Goal: Task Accomplishment & Management: Complete application form

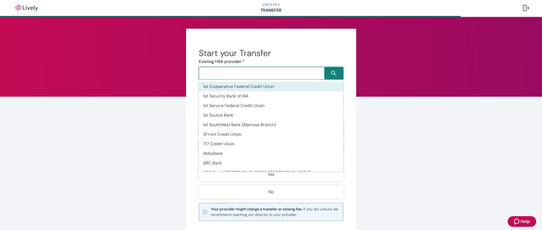
click at [296, 74] on input "Search input" at bounding box center [262, 73] width 124 height 7
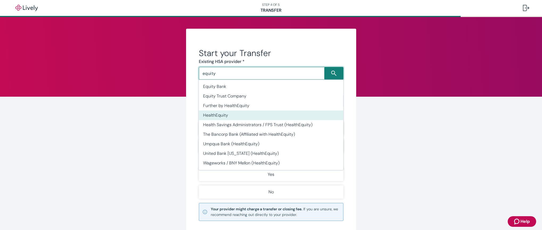
click at [272, 115] on li "HealthEquity" at bounding box center [271, 116] width 145 height 10
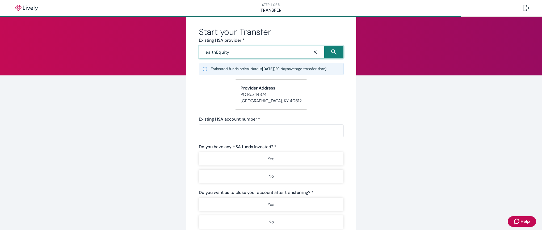
scroll to position [11, 0]
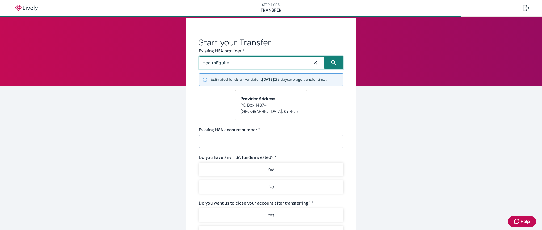
type input "HealthEquity"
click at [228, 144] on input "Existing HSA account number   *" at bounding box center [271, 141] width 145 height 11
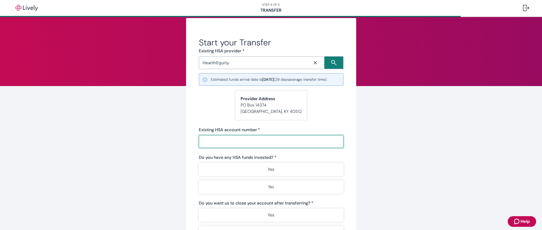
paste input "20115002"
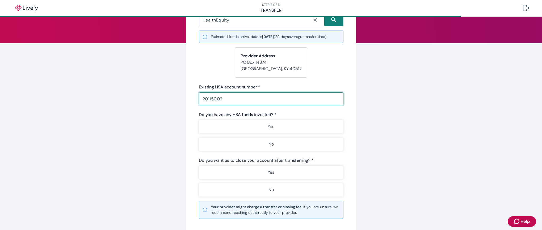
scroll to position [57, 0]
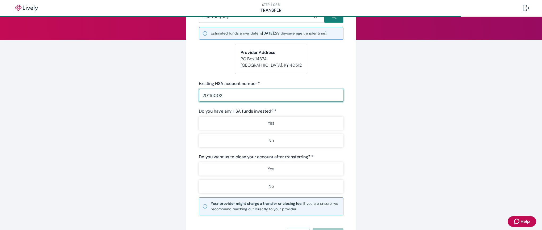
type input "20115002"
click at [174, 153] on div "Start your Transfer Existing HSA provider * HealthEquity ​ Estimated funds arri…" at bounding box center [271, 114] width 255 height 284
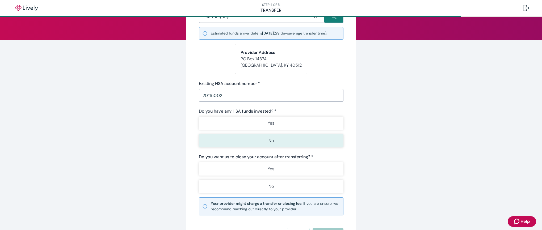
click at [244, 140] on button "No" at bounding box center [271, 140] width 145 height 13
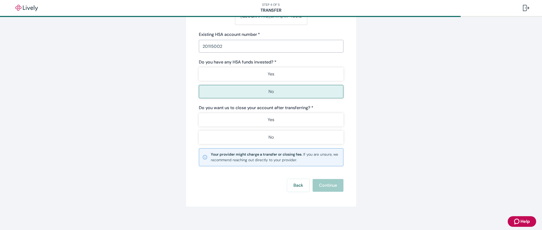
scroll to position [108, 0]
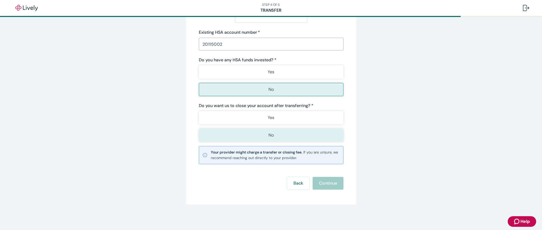
click at [246, 135] on button "No" at bounding box center [271, 135] width 145 height 13
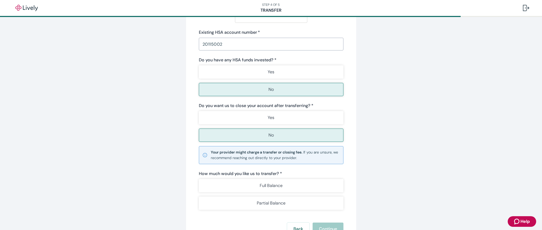
scroll to position [154, 0]
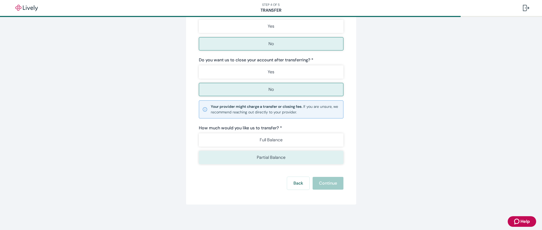
click at [294, 158] on button "Partial Balance" at bounding box center [271, 157] width 145 height 13
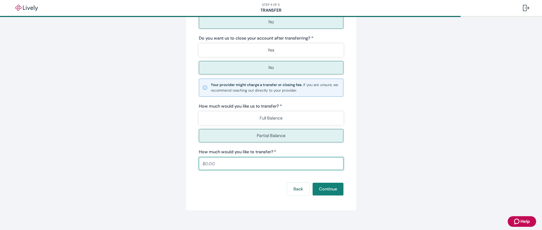
scroll to position [182, 0]
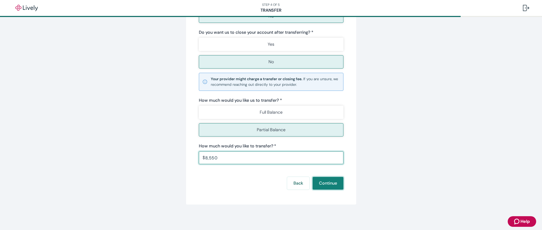
type input "8,550.00"
click at [323, 186] on button "Continue" at bounding box center [328, 183] width 31 height 13
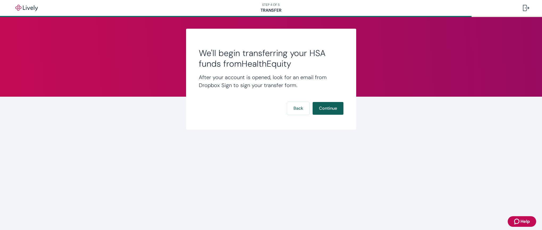
click at [331, 107] on button "Continue" at bounding box center [328, 108] width 31 height 13
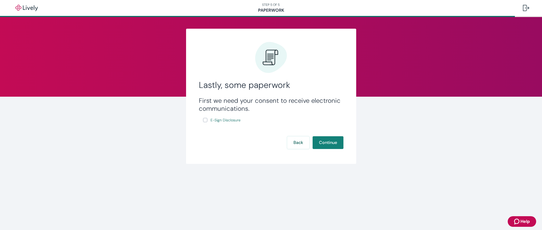
click at [207, 121] on input "E-Sign Disclosure" at bounding box center [205, 120] width 4 height 4
checkbox input "true"
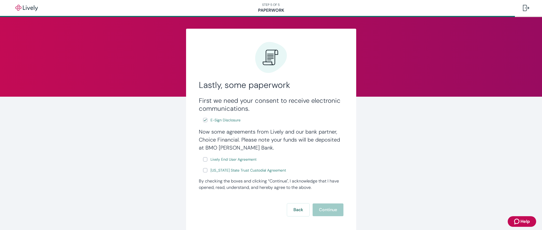
scroll to position [27, 0]
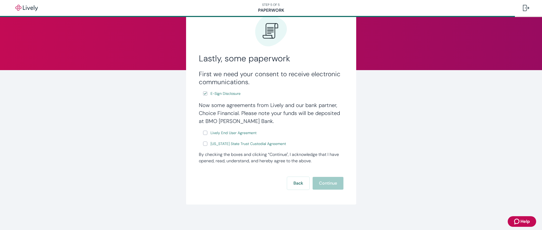
click at [204, 133] on input "Lively End User Agreement" at bounding box center [205, 133] width 4 height 4
checkbox input "true"
click at [205, 144] on input "[US_STATE] State Trust Custodial Agreement" at bounding box center [205, 144] width 4 height 4
checkbox input "true"
click at [329, 186] on button "Continue" at bounding box center [328, 183] width 31 height 13
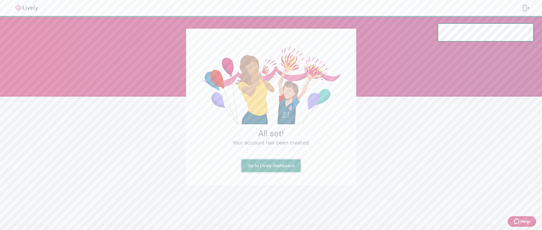
click at [287, 166] on link "Go to Lively dashboard" at bounding box center [270, 165] width 59 height 13
